Goal: Task Accomplishment & Management: Manage account settings

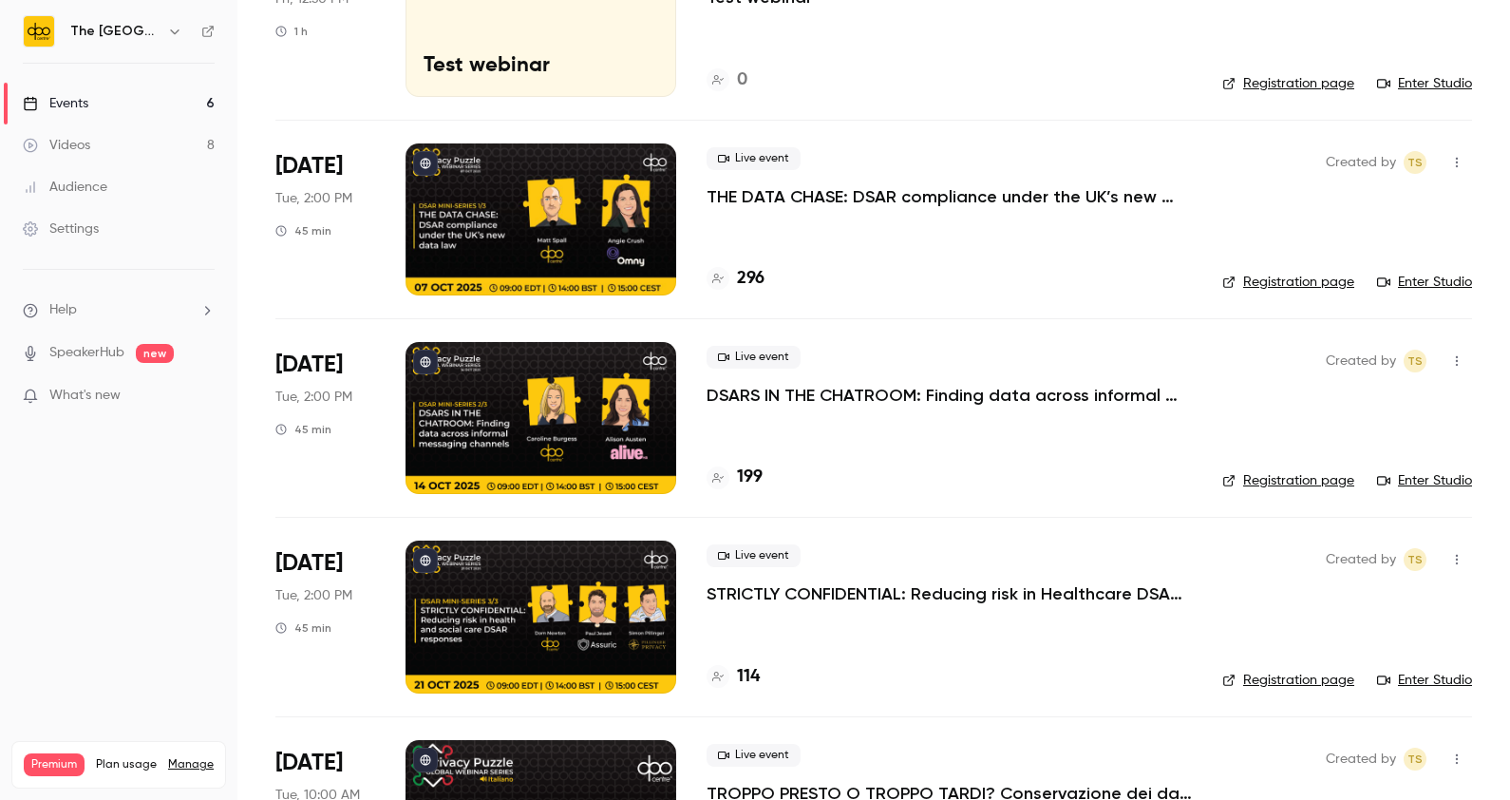
scroll to position [542, 0]
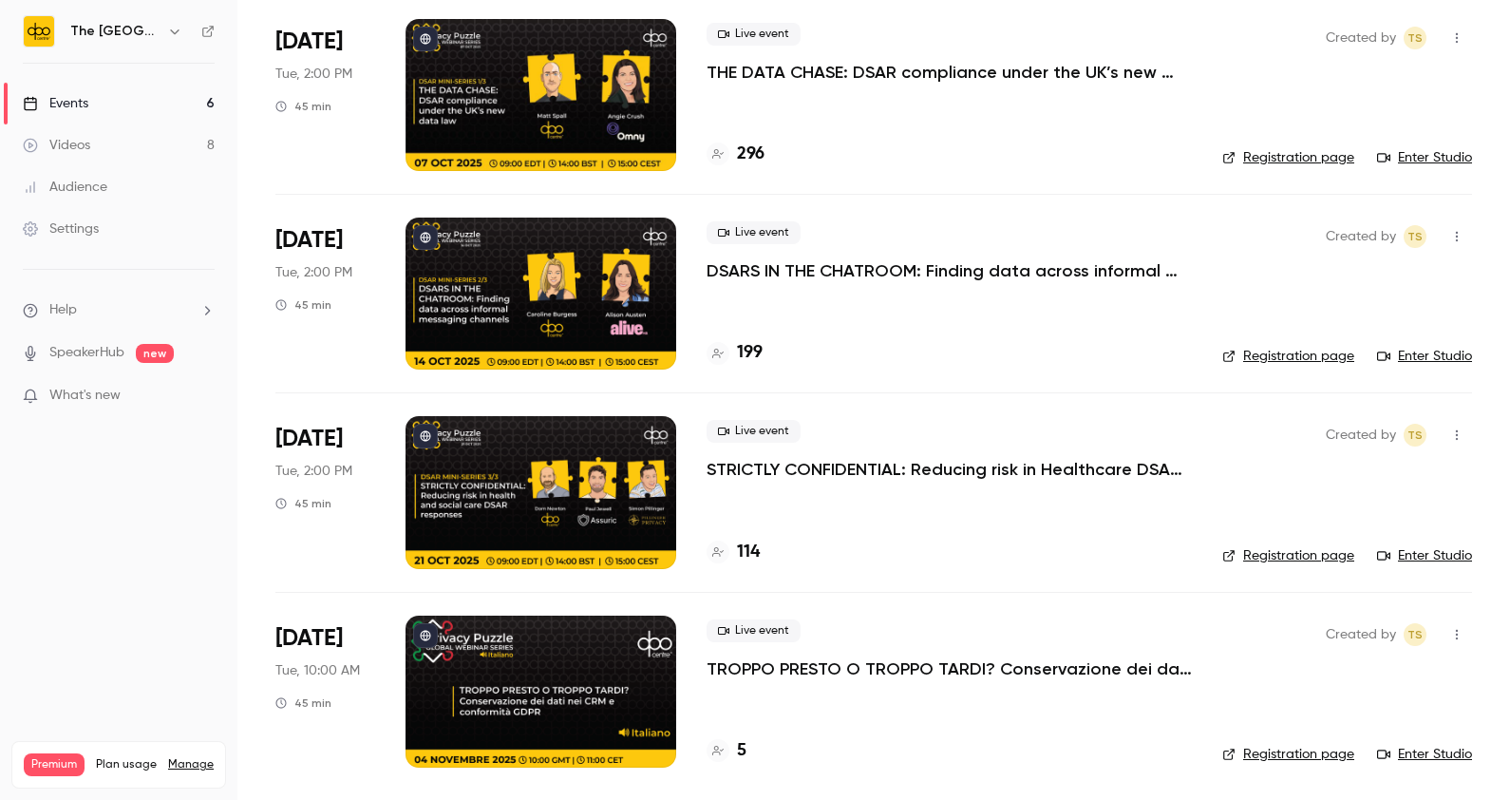
click at [744, 662] on p "TROPPO PRESTO O TROPPO TARDI? Conservazione dei dati nei CRM e conformità GDPR" at bounding box center [949, 668] width 485 height 23
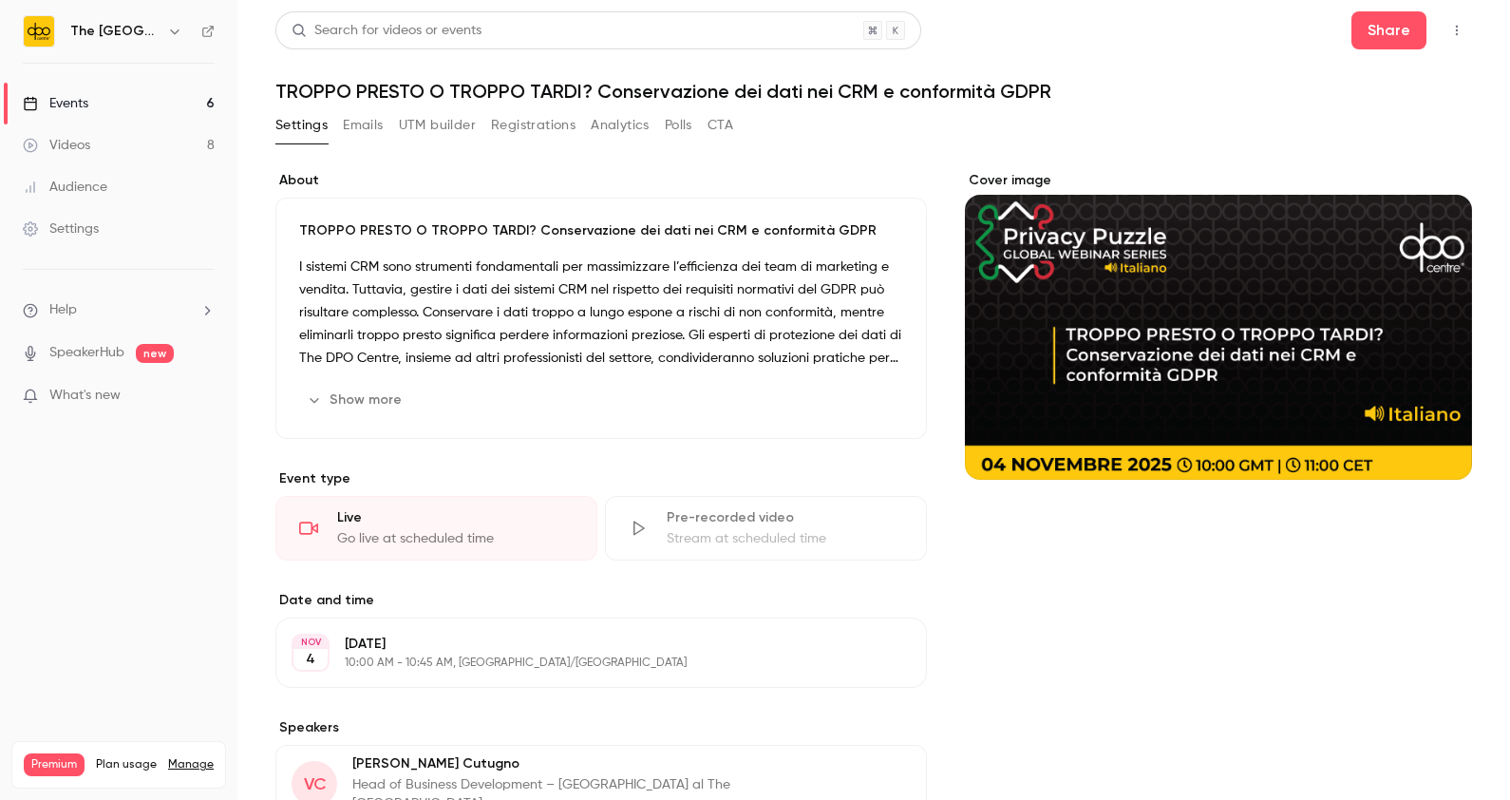
click at [433, 119] on button "UTM builder" at bounding box center [437, 125] width 77 height 30
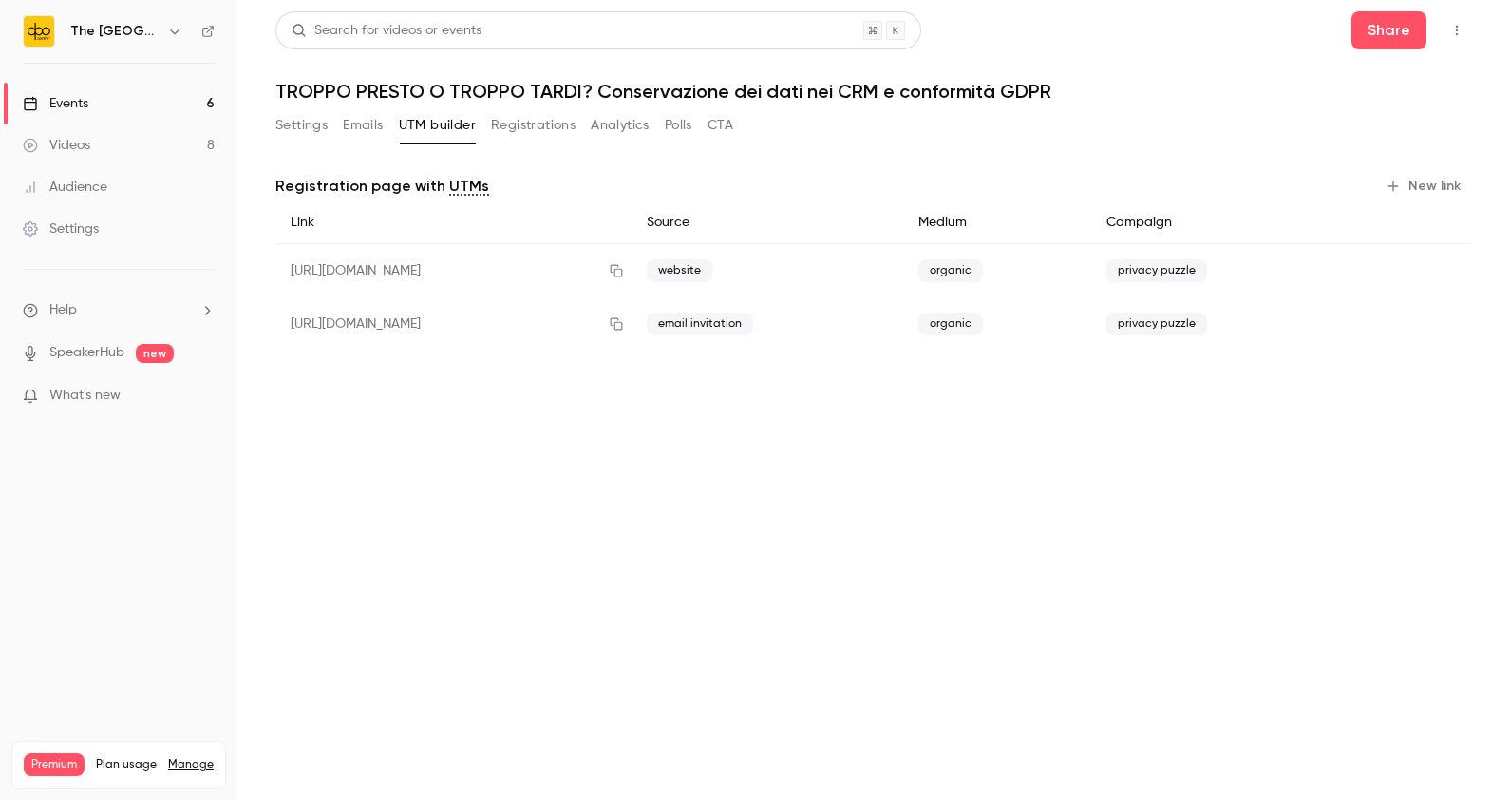
click at [560, 127] on button "Registrations" at bounding box center [533, 125] width 85 height 30
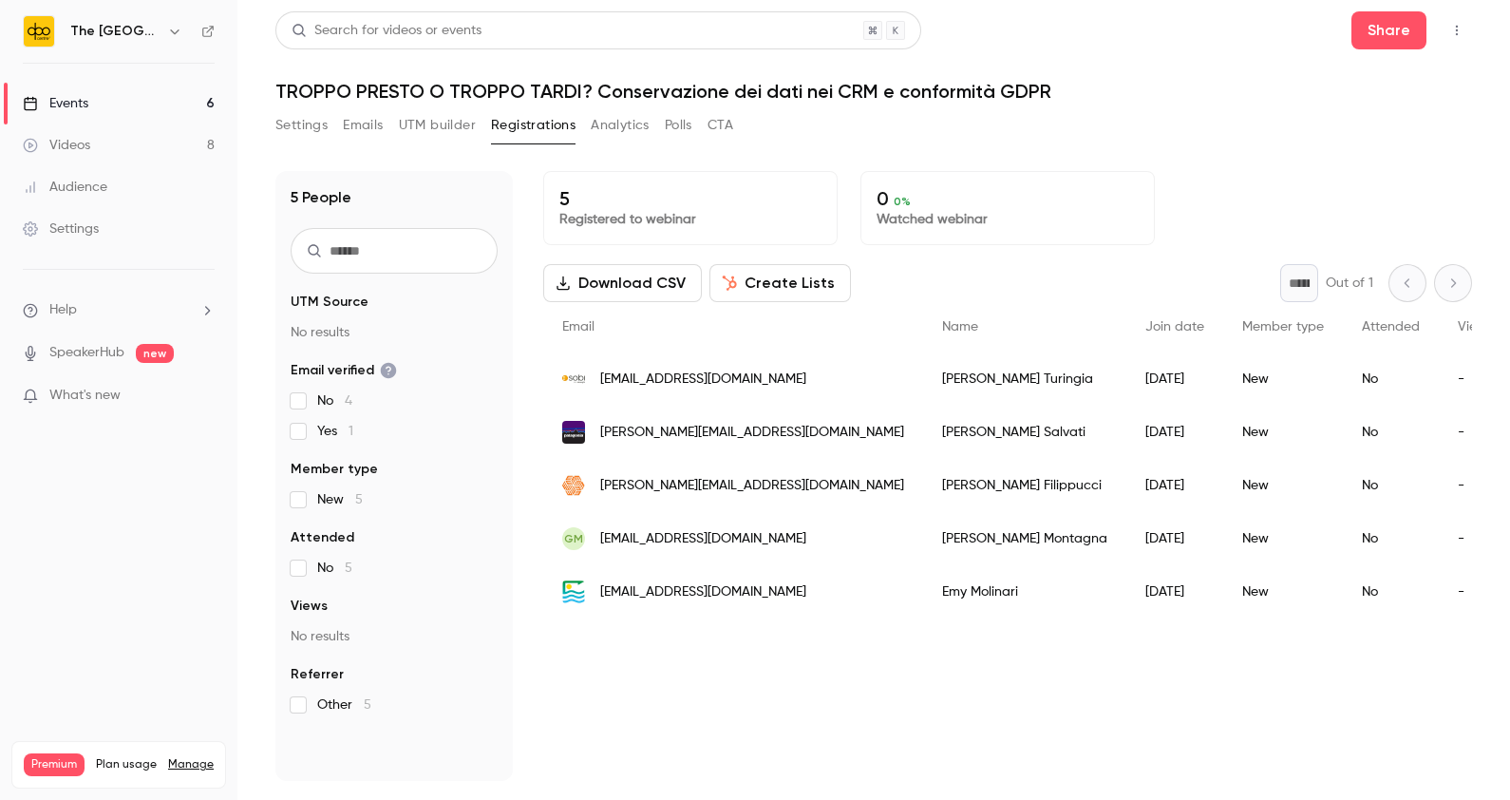
click at [323, 128] on button "Settings" at bounding box center [301, 125] width 52 height 30
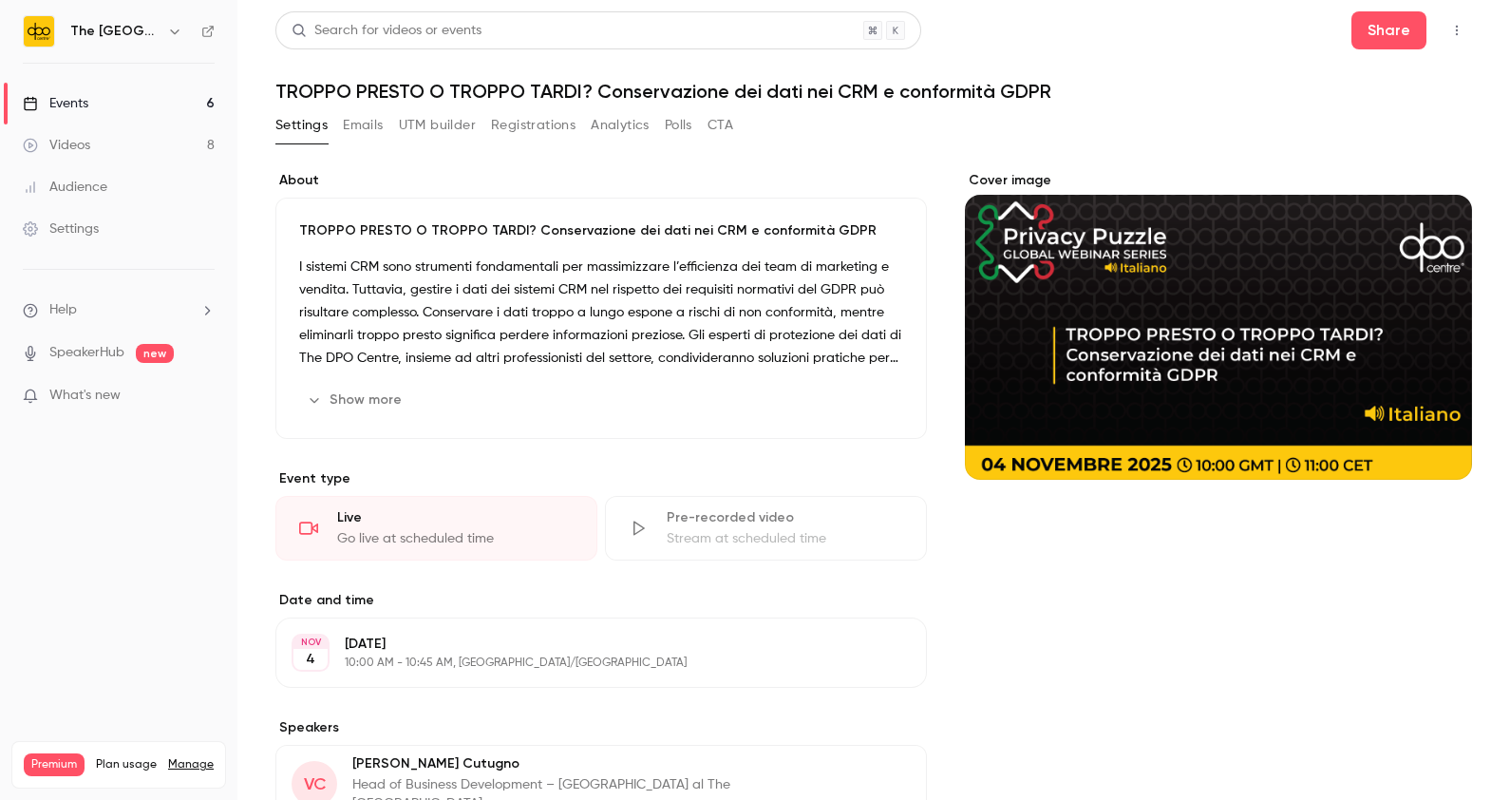
click at [1345, 395] on div "Cover image" at bounding box center [1218, 325] width 507 height 309
click at [0, 0] on input "Cover image" at bounding box center [0, 0] width 0 height 0
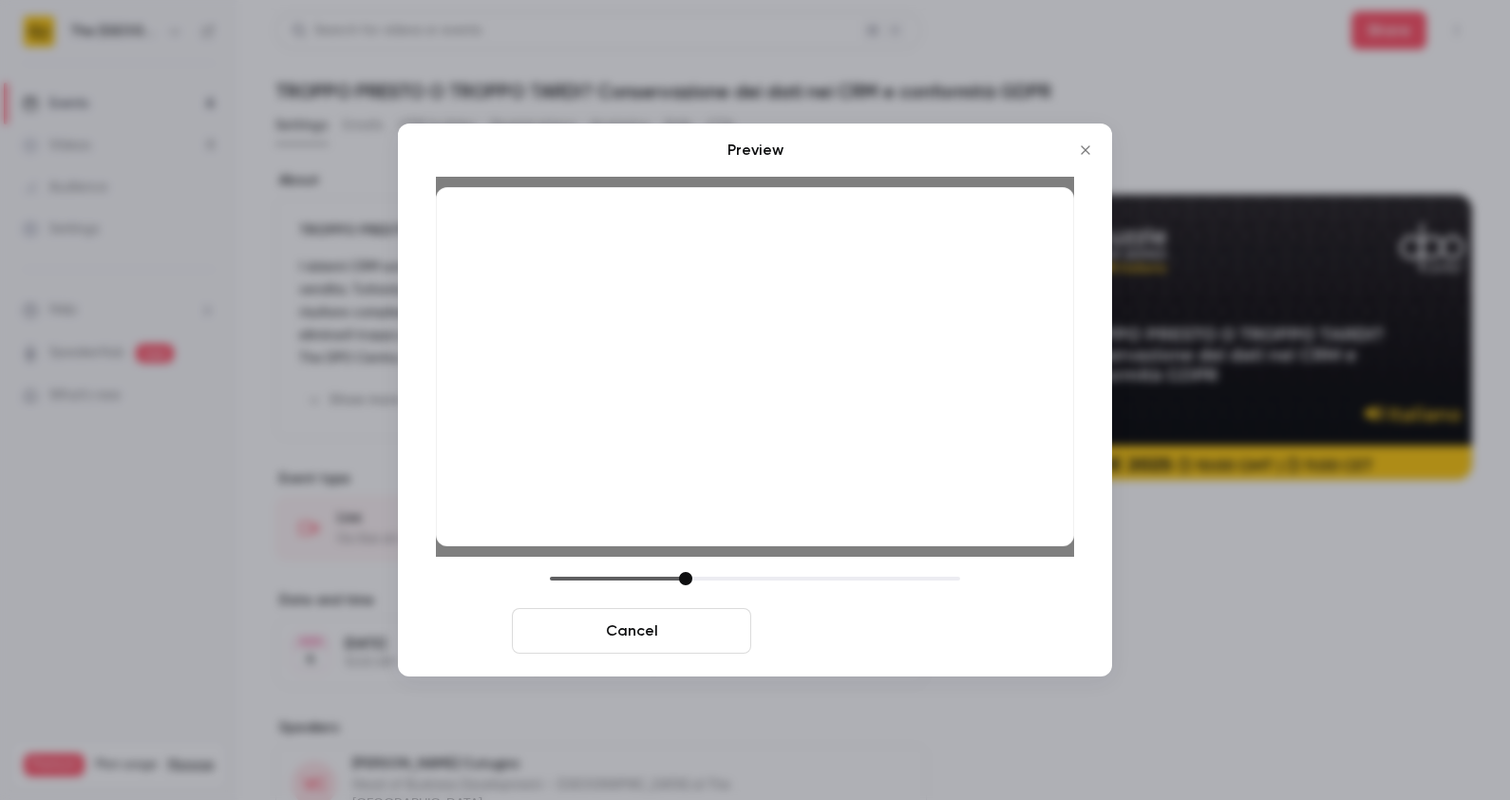
click at [836, 636] on button "Save cover" at bounding box center [878, 631] width 239 height 46
